Goal: Task Accomplishment & Management: Manage account settings

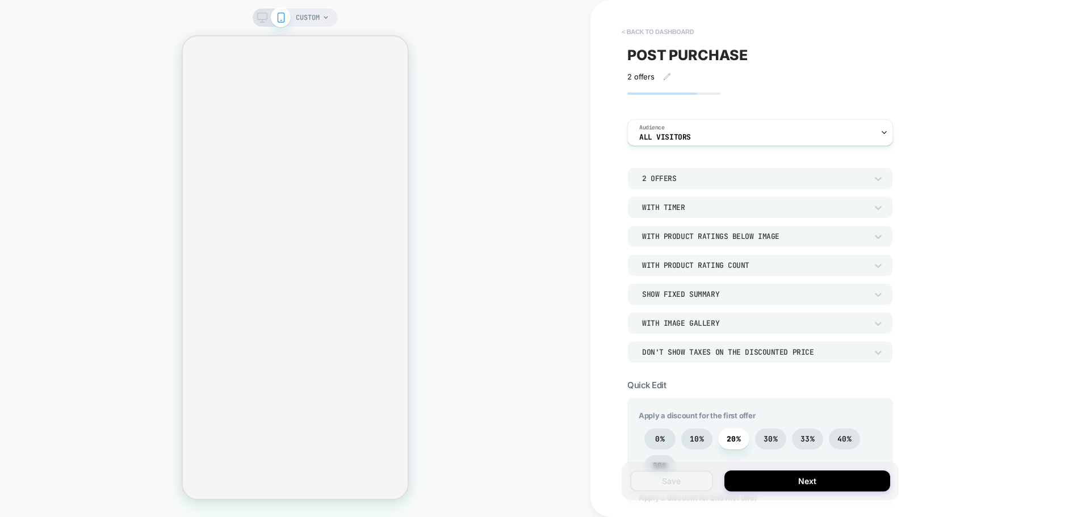
click at [683, 32] on button "< back to dashboard" at bounding box center [657, 32] width 83 height 18
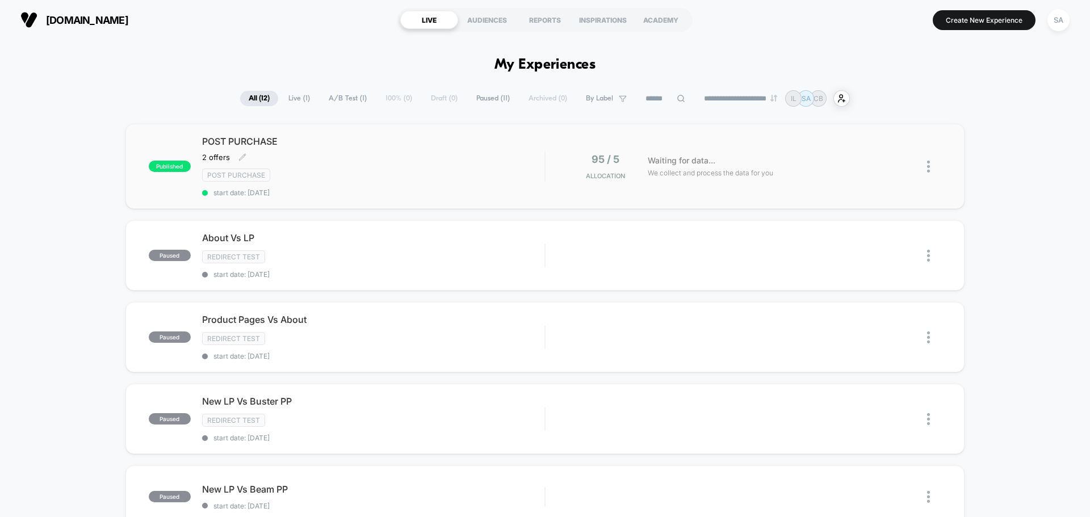
click at [393, 150] on div "POST PURCHASE 2 offers﻿ Click to edit experience details 2 offers﻿ Post Purchas…" at bounding box center [373, 166] width 342 height 61
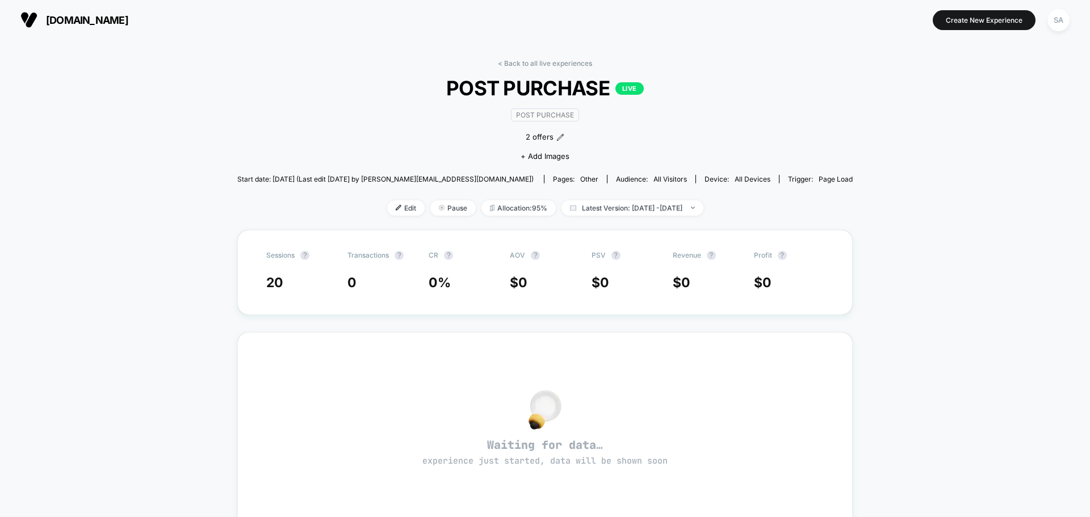
click at [207, 181] on div "< Back to all live experiences POST PURCHASE LIVE Post Purchase 2 offers﻿ Click…" at bounding box center [545, 403] width 1090 height 727
